Goal: Navigation & Orientation: Find specific page/section

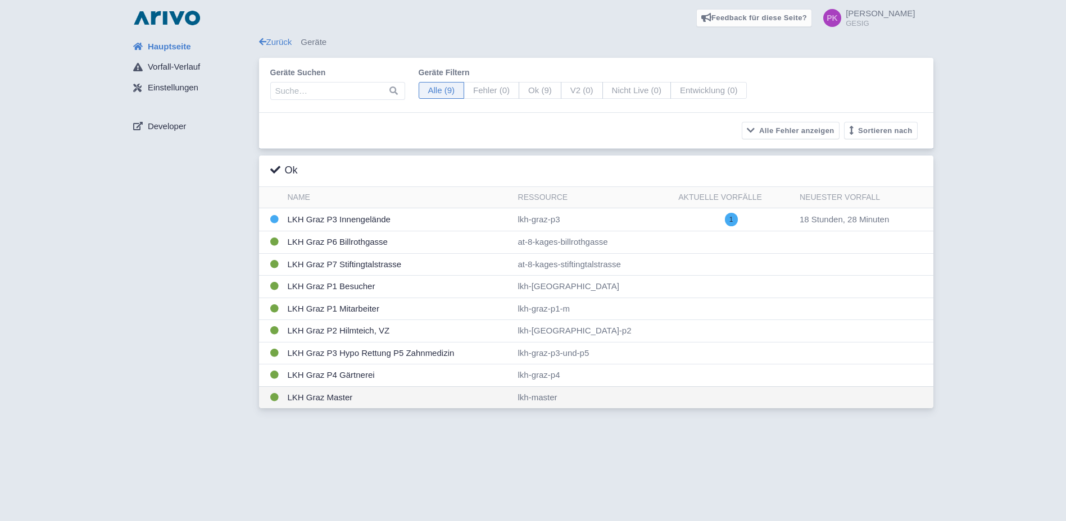
click at [329, 396] on td "LKH Graz Master" at bounding box center [398, 397] width 230 height 22
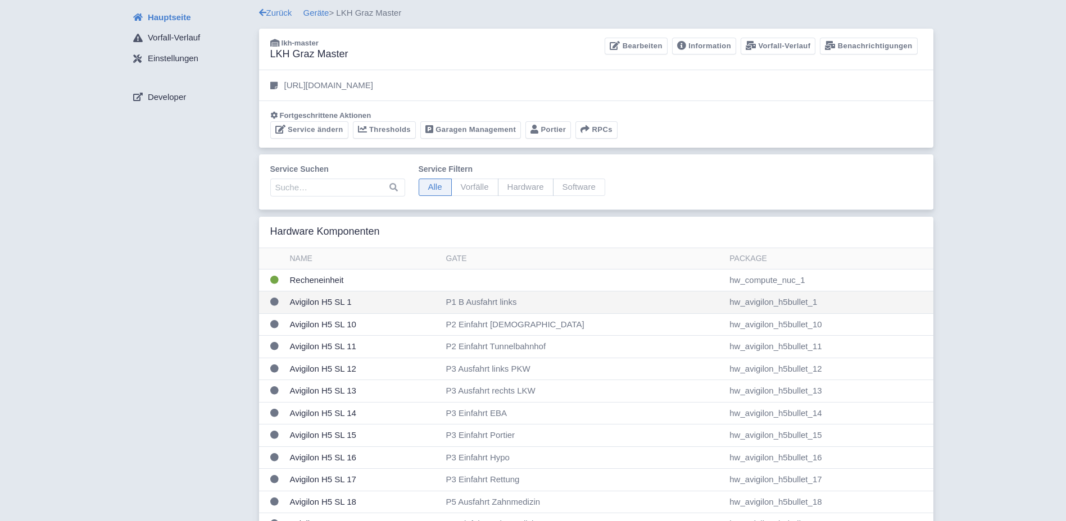
scroll to position [56, 0]
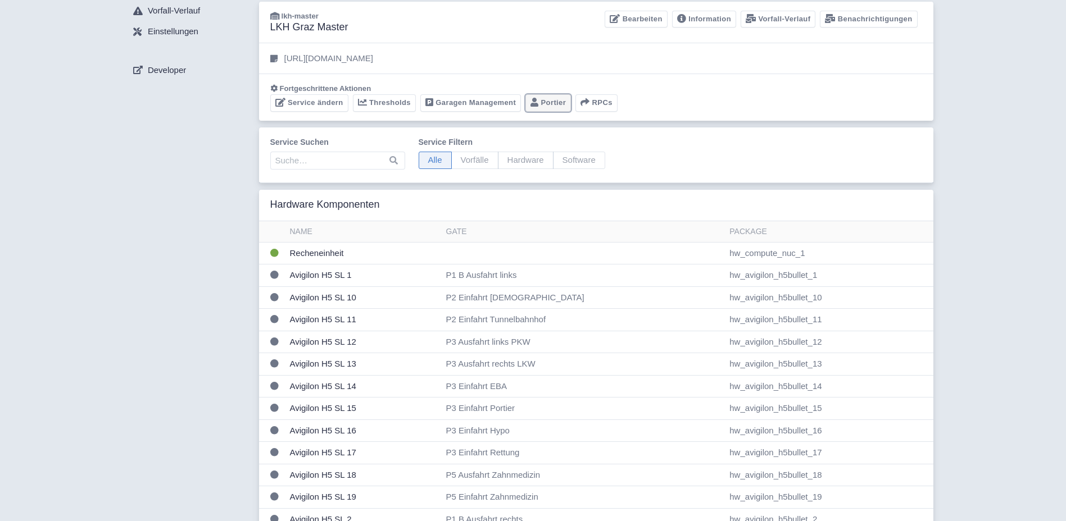
click at [558, 102] on link "Portier" at bounding box center [548, 102] width 46 height 17
click at [467, 102] on link "Garagen Management" at bounding box center [470, 102] width 101 height 17
